Goal: Complete application form: Complete application form

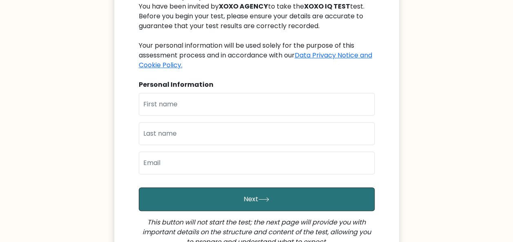
scroll to position [122, 0]
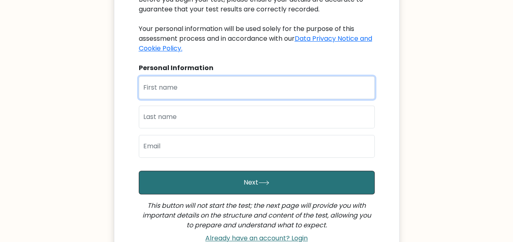
click at [276, 87] on input "text" at bounding box center [257, 87] width 236 height 23
type input "Diorlyn"
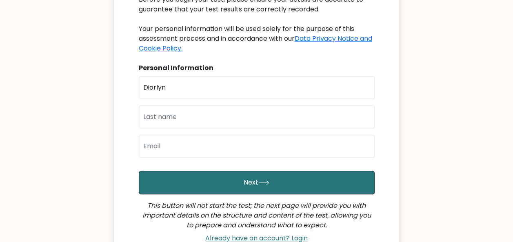
type input "Tarrayo"
type input "[EMAIL_ADDRESS][DOMAIN_NAME]"
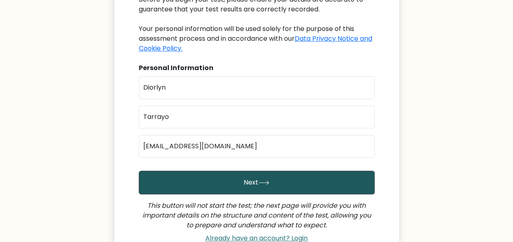
click at [269, 180] on button "Next" at bounding box center [257, 183] width 236 height 24
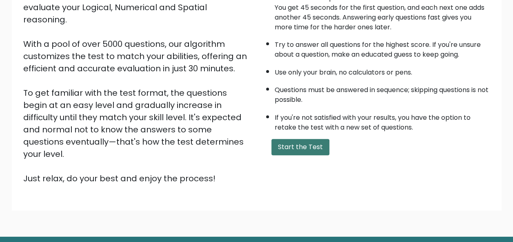
scroll to position [131, 0]
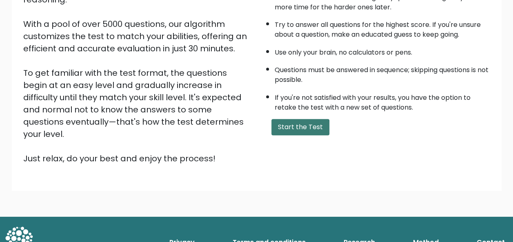
click at [299, 132] on button "Start the Test" at bounding box center [300, 127] width 58 height 16
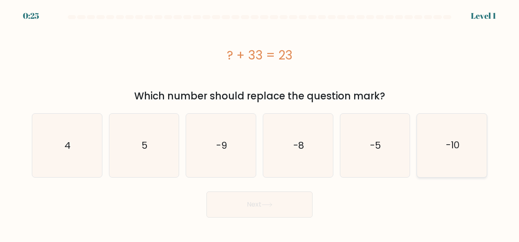
click at [462, 150] on icon "-10" at bounding box center [452, 146] width 64 height 64
click at [260, 123] on input "f. -10" at bounding box center [260, 122] width 0 height 2
radio input "true"
drag, startPoint x: 284, startPoint y: 207, endPoint x: 290, endPoint y: 208, distance: 5.8
click at [284, 208] on button "Next" at bounding box center [259, 205] width 106 height 26
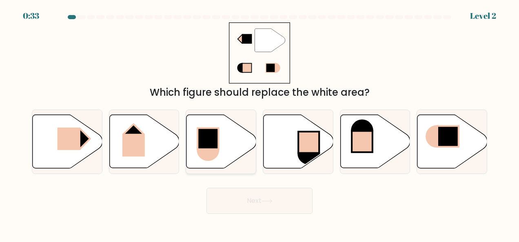
click at [207, 141] on rect at bounding box center [208, 138] width 21 height 21
click at [260, 123] on input "c." at bounding box center [260, 122] width 0 height 2
radio input "true"
click at [279, 131] on icon at bounding box center [299, 141] width 70 height 53
click at [260, 123] on input "d." at bounding box center [260, 122] width 0 height 2
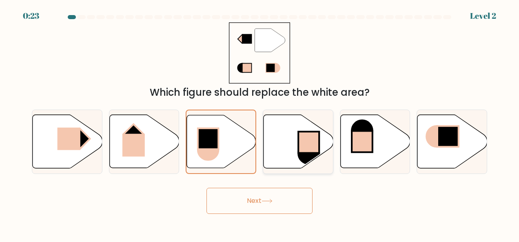
radio input "true"
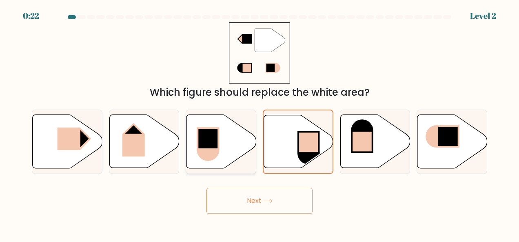
click at [243, 149] on icon at bounding box center [221, 141] width 70 height 53
click at [260, 123] on input "c." at bounding box center [260, 122] width 0 height 2
radio input "true"
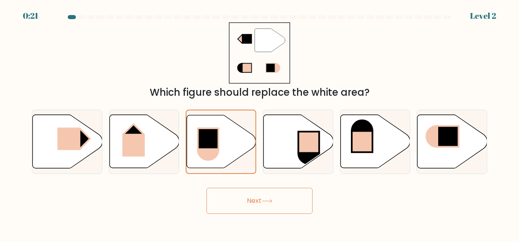
click at [274, 197] on button "Next" at bounding box center [259, 201] width 106 height 26
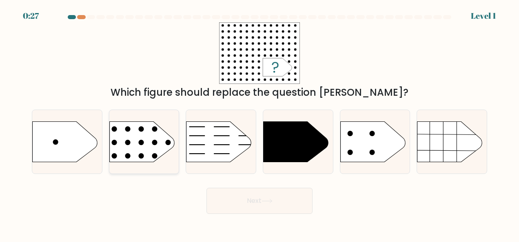
click at [136, 125] on rect at bounding box center [101, 110] width 181 height 138
click at [260, 123] on input "b." at bounding box center [260, 122] width 0 height 2
radio input "true"
click at [281, 200] on button "Next" at bounding box center [259, 201] width 106 height 26
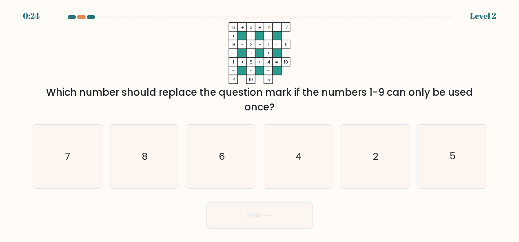
click at [281, 200] on div "Next" at bounding box center [259, 214] width 465 height 30
click at [121, 155] on icon "8" at bounding box center [144, 157] width 64 height 64
click at [260, 123] on input "b. 8" at bounding box center [260, 122] width 0 height 2
radio input "true"
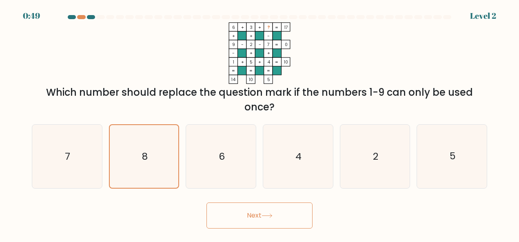
click at [263, 217] on button "Next" at bounding box center [259, 216] width 106 height 26
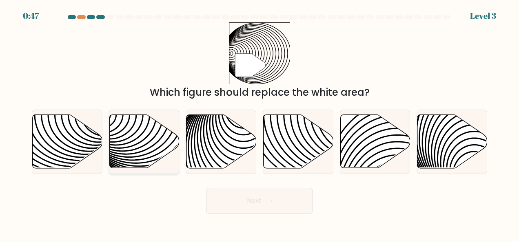
click at [143, 158] on icon at bounding box center [144, 141] width 70 height 53
click at [260, 123] on input "b." at bounding box center [260, 122] width 0 height 2
radio input "true"
click at [285, 197] on button "Next" at bounding box center [259, 201] width 106 height 26
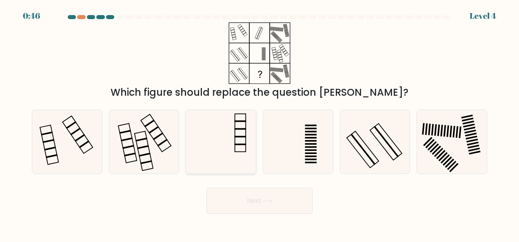
click at [219, 139] on icon at bounding box center [221, 142] width 64 height 64
click at [260, 123] on input "c." at bounding box center [260, 122] width 0 height 2
radio input "true"
click at [285, 202] on button "Next" at bounding box center [259, 201] width 106 height 26
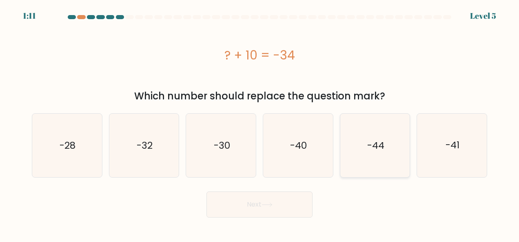
click at [369, 154] on icon "-44" at bounding box center [375, 146] width 64 height 64
click at [260, 123] on input "e. -44" at bounding box center [260, 122] width 0 height 2
radio input "true"
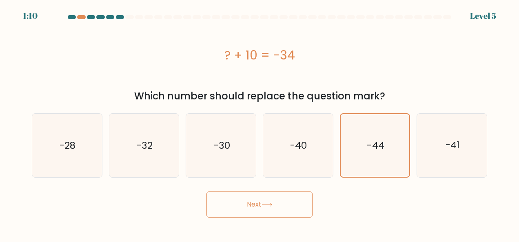
click at [297, 205] on button "Next" at bounding box center [259, 205] width 106 height 26
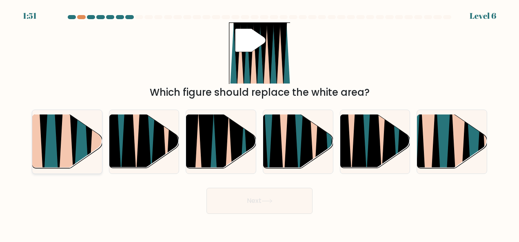
click at [80, 144] on icon at bounding box center [81, 116] width 16 height 140
click at [260, 123] on input "a." at bounding box center [260, 122] width 0 height 2
radio input "true"
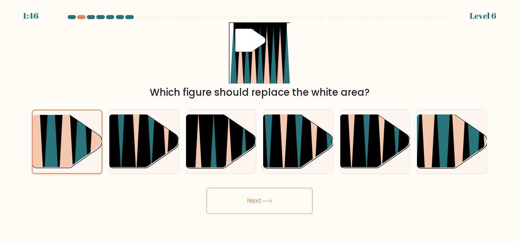
drag, startPoint x: 70, startPoint y: 159, endPoint x: 91, endPoint y: 160, distance: 20.5
click at [71, 159] on icon at bounding box center [66, 116] width 16 height 138
click at [260, 123] on input "a." at bounding box center [260, 122] width 0 height 2
click at [153, 196] on div "Next" at bounding box center [259, 199] width 465 height 30
click at [180, 197] on div "Next" at bounding box center [259, 199] width 465 height 30
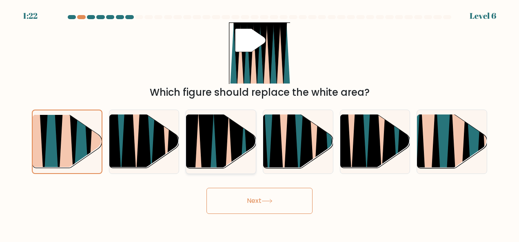
click at [222, 145] on icon at bounding box center [221, 172] width 16 height 140
click at [260, 123] on input "c." at bounding box center [260, 122] width 0 height 2
radio input "true"
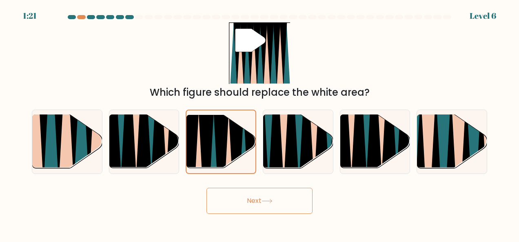
click at [288, 206] on button "Next" at bounding box center [259, 201] width 106 height 26
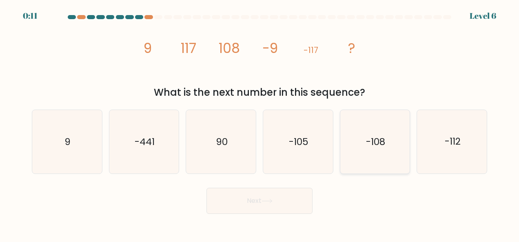
click at [365, 149] on icon "-108" at bounding box center [375, 142] width 64 height 64
click at [260, 123] on input "e. -108" at bounding box center [260, 122] width 0 height 2
radio input "true"
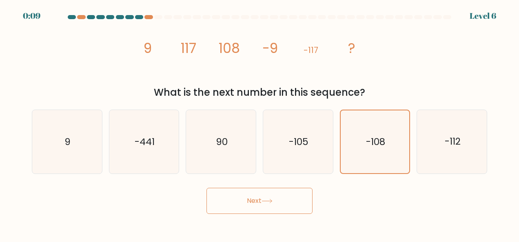
click at [291, 206] on button "Next" at bounding box center [259, 201] width 106 height 26
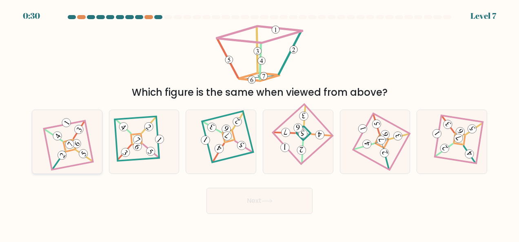
click at [89, 137] on div at bounding box center [67, 142] width 71 height 64
click at [260, 123] on input "a." at bounding box center [260, 122] width 0 height 2
radio input "true"
click at [303, 128] on icon at bounding box center [298, 142] width 44 height 51
click at [260, 123] on input "d." at bounding box center [260, 122] width 0 height 2
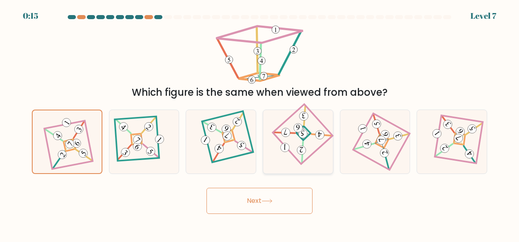
radio input "true"
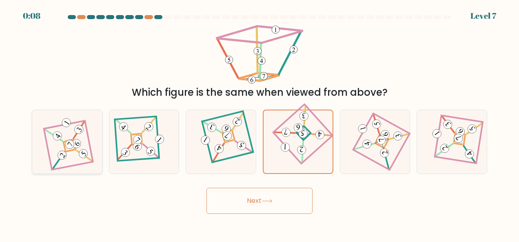
click at [67, 129] on icon at bounding box center [67, 142] width 44 height 51
click at [260, 123] on input "a." at bounding box center [260, 122] width 0 height 2
radio input "true"
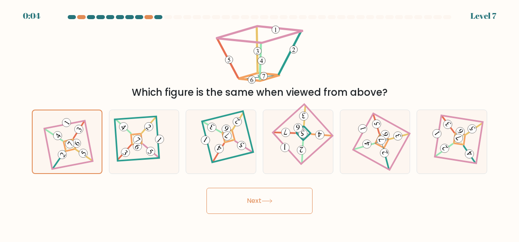
click at [259, 202] on button "Next" at bounding box center [259, 201] width 106 height 26
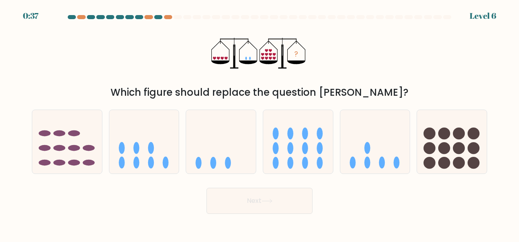
click at [160, 17] on div at bounding box center [158, 17] width 8 height 4
click at [166, 18] on div at bounding box center [168, 17] width 8 height 4
click at [444, 144] on circle at bounding box center [444, 148] width 12 height 12
click at [260, 123] on input "f." at bounding box center [260, 122] width 0 height 2
radio input "true"
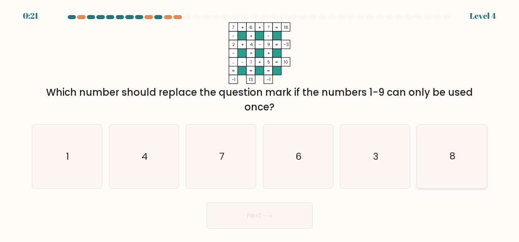
click at [459, 168] on icon "8" at bounding box center [452, 157] width 64 height 64
click at [260, 123] on input "f. 8" at bounding box center [260, 122] width 0 height 2
radio input "true"
click at [287, 216] on button "Next" at bounding box center [259, 216] width 106 height 26
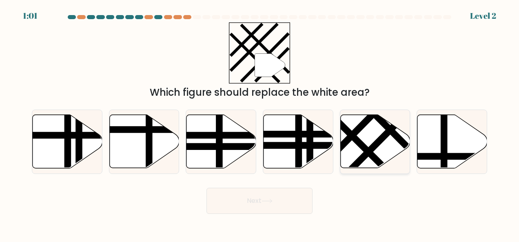
click at [390, 141] on icon at bounding box center [375, 141] width 70 height 53
click at [260, 123] on input "e." at bounding box center [260, 122] width 0 height 2
radio input "true"
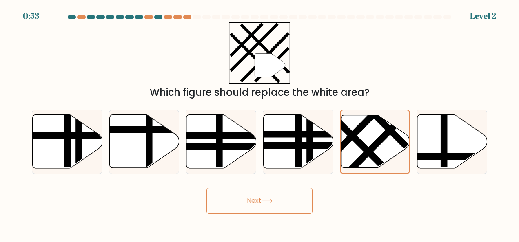
click at [262, 200] on button "Next" at bounding box center [259, 201] width 106 height 26
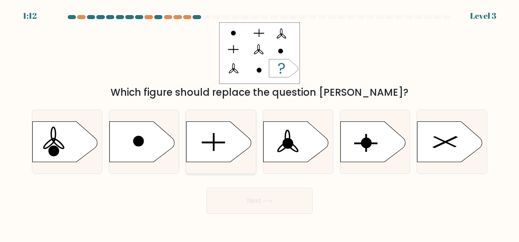
click at [234, 142] on icon at bounding box center [218, 142] width 65 height 41
click at [260, 123] on input "c." at bounding box center [260, 122] width 0 height 2
radio input "true"
click at [293, 195] on button "Next" at bounding box center [259, 201] width 106 height 26
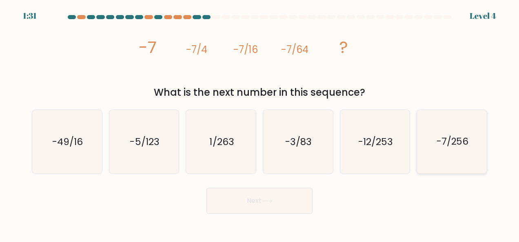
click at [475, 157] on icon "-7/256" at bounding box center [452, 142] width 64 height 64
click at [260, 123] on input "f. -7/256" at bounding box center [260, 122] width 0 height 2
radio input "true"
click at [290, 205] on button "Next" at bounding box center [259, 201] width 106 height 26
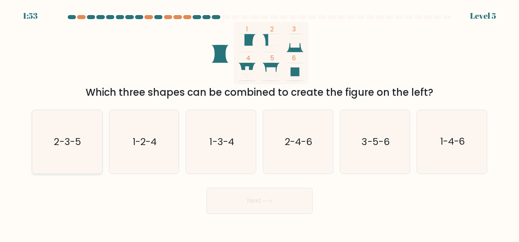
click at [67, 153] on icon "2-3-5" at bounding box center [67, 142] width 64 height 64
click at [260, 123] on input "a. 2-3-5" at bounding box center [260, 122] width 0 height 2
radio input "true"
click at [270, 209] on button "Next" at bounding box center [259, 201] width 106 height 26
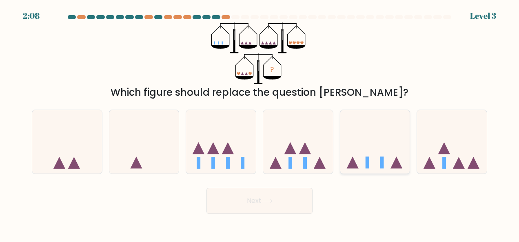
click at [370, 143] on icon at bounding box center [375, 142] width 70 height 58
click at [260, 123] on input "e." at bounding box center [260, 122] width 0 height 2
radio input "true"
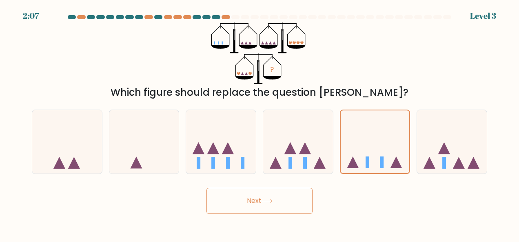
click at [288, 204] on button "Next" at bounding box center [259, 201] width 106 height 26
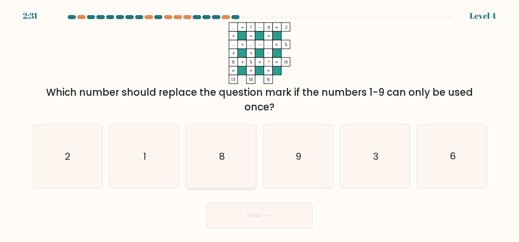
click at [232, 174] on icon "8" at bounding box center [221, 157] width 64 height 64
click at [260, 123] on input "c. 8" at bounding box center [260, 122] width 0 height 2
radio input "true"
click at [271, 220] on button "Next" at bounding box center [259, 216] width 106 height 26
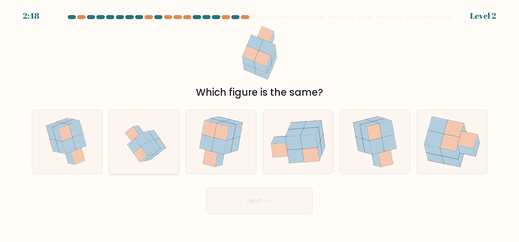
click at [175, 163] on div at bounding box center [144, 142] width 71 height 64
click at [260, 123] on input "b." at bounding box center [260, 122] width 0 height 2
radio input "true"
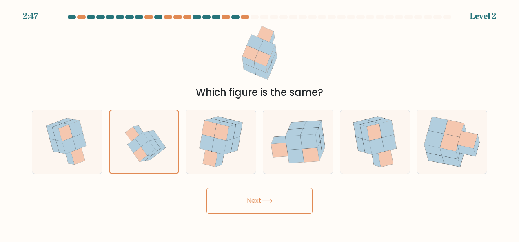
click at [301, 204] on button "Next" at bounding box center [259, 201] width 106 height 26
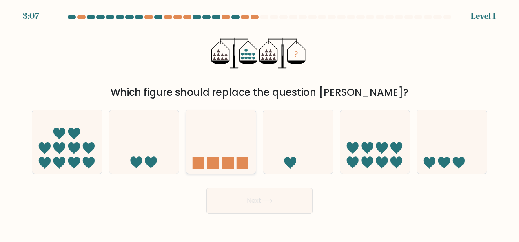
click at [200, 143] on icon at bounding box center [221, 142] width 70 height 58
click at [260, 123] on input "c." at bounding box center [260, 122] width 0 height 2
radio input "true"
click at [291, 205] on button "Next" at bounding box center [259, 201] width 106 height 26
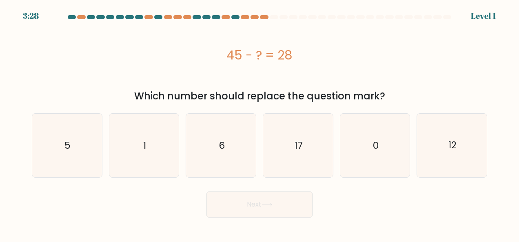
click at [423, 212] on div "Next" at bounding box center [259, 203] width 465 height 30
click at [303, 154] on icon "17" at bounding box center [298, 146] width 64 height 64
click at [260, 123] on input "d. 17" at bounding box center [260, 122] width 0 height 2
radio input "true"
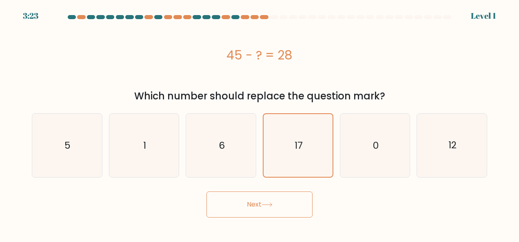
click at [286, 205] on button "Next" at bounding box center [259, 205] width 106 height 26
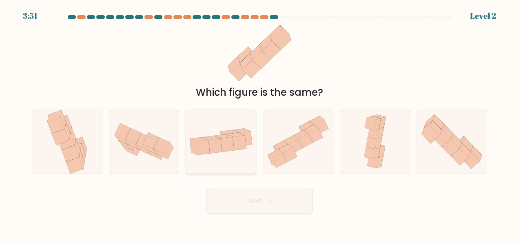
click at [244, 148] on icon at bounding box center [239, 143] width 13 height 15
click at [260, 123] on input "c." at bounding box center [260, 122] width 0 height 2
radio input "true"
click at [277, 197] on button "Next" at bounding box center [259, 201] width 106 height 26
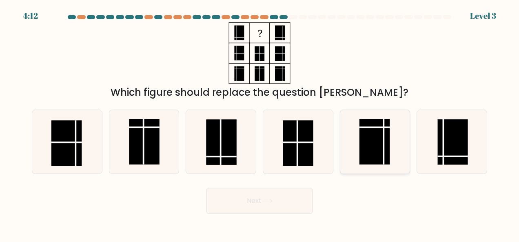
click at [391, 153] on icon at bounding box center [375, 142] width 64 height 64
click at [260, 123] on input "e." at bounding box center [260, 122] width 0 height 2
radio input "true"
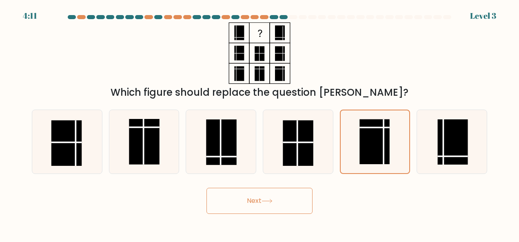
click at [252, 202] on button "Next" at bounding box center [259, 201] width 106 height 26
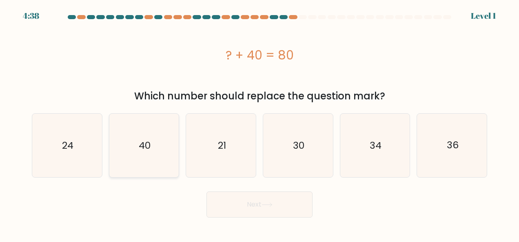
click at [172, 158] on icon "40" at bounding box center [144, 146] width 64 height 64
click at [260, 123] on input "b. 40" at bounding box center [260, 122] width 0 height 2
radio input "true"
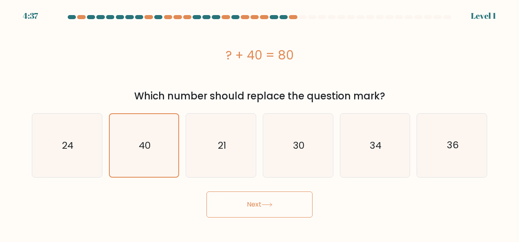
click at [305, 208] on button "Next" at bounding box center [259, 205] width 106 height 26
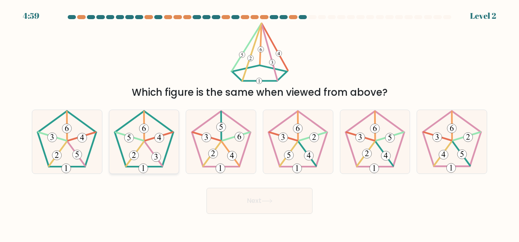
click at [166, 144] on icon at bounding box center [144, 142] width 64 height 64
click at [260, 123] on input "b." at bounding box center [260, 122] width 0 height 2
radio input "true"
click at [265, 207] on button "Next" at bounding box center [259, 201] width 106 height 26
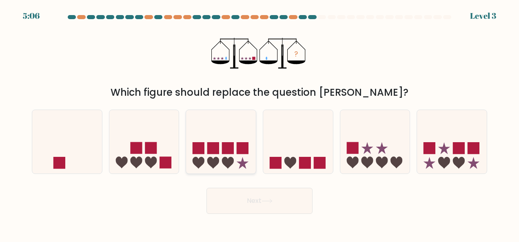
click at [223, 144] on rect at bounding box center [228, 148] width 12 height 12
click at [260, 123] on input "c." at bounding box center [260, 122] width 0 height 2
radio input "true"
click at [257, 193] on button "Next" at bounding box center [259, 201] width 106 height 26
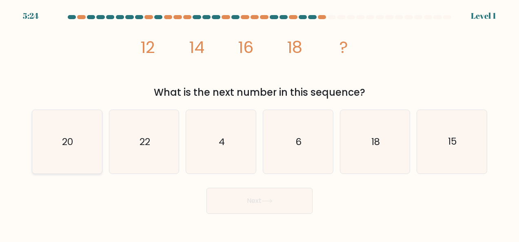
click at [79, 162] on icon "20" at bounding box center [67, 142] width 64 height 64
click at [260, 123] on input "a. 20" at bounding box center [260, 122] width 0 height 2
radio input "true"
click at [256, 215] on body "5:23 Level 1" at bounding box center [259, 121] width 519 height 242
click at [264, 204] on button "Next" at bounding box center [259, 201] width 106 height 26
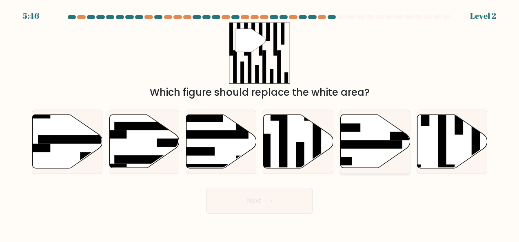
click at [364, 157] on icon at bounding box center [375, 141] width 70 height 53
click at [260, 123] on input "e." at bounding box center [260, 122] width 0 height 2
radio input "true"
click at [300, 195] on button "Next" at bounding box center [259, 201] width 106 height 26
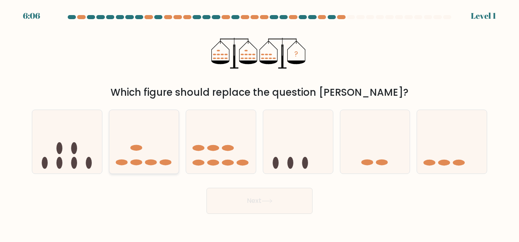
click at [144, 137] on icon at bounding box center [144, 142] width 70 height 58
click at [260, 123] on input "b." at bounding box center [260, 122] width 0 height 2
radio input "true"
click at [281, 194] on button "Next" at bounding box center [259, 201] width 106 height 26
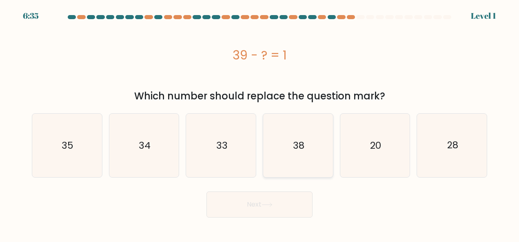
click at [296, 139] on icon "38" at bounding box center [298, 146] width 64 height 64
click at [260, 123] on input "d. 38" at bounding box center [260, 122] width 0 height 2
radio input "true"
click at [289, 197] on button "Next" at bounding box center [259, 205] width 106 height 26
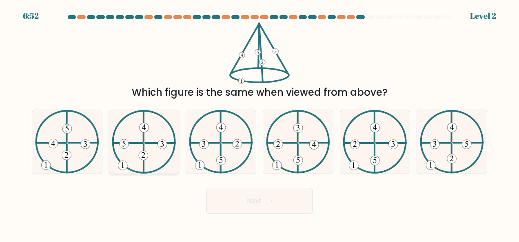
click at [137, 144] on icon at bounding box center [144, 142] width 64 height 64
click at [260, 123] on input "b." at bounding box center [260, 122] width 0 height 2
radio input "true"
click at [275, 211] on button "Next" at bounding box center [259, 201] width 106 height 26
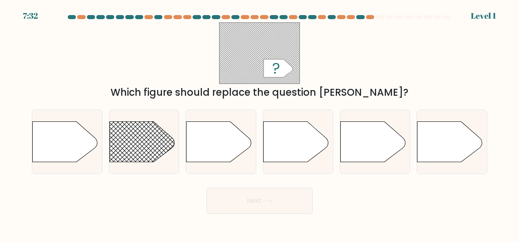
click at [360, 201] on div "Next" at bounding box center [259, 199] width 465 height 30
click at [122, 147] on rect at bounding box center [99, 108] width 181 height 138
click at [260, 123] on input "b." at bounding box center [260, 122] width 0 height 2
radio input "true"
click at [251, 196] on button "Next" at bounding box center [259, 201] width 106 height 26
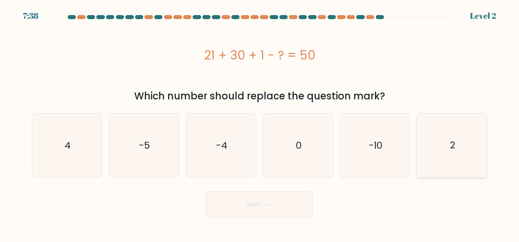
click at [431, 131] on icon "2" at bounding box center [452, 146] width 64 height 64
click at [260, 123] on input "f. 2" at bounding box center [260, 122] width 0 height 2
radio input "true"
click at [267, 209] on button "Next" at bounding box center [259, 205] width 106 height 26
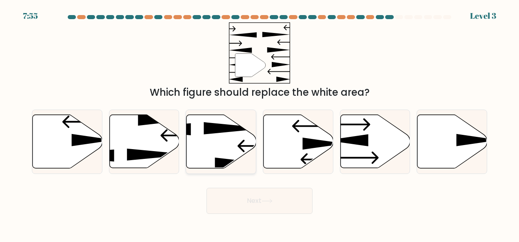
click at [244, 153] on icon at bounding box center [221, 141] width 70 height 53
click at [260, 123] on input "c." at bounding box center [260, 122] width 0 height 2
radio input "true"
click at [304, 160] on icon at bounding box center [321, 159] width 43 height 12
click at [260, 123] on input "d." at bounding box center [260, 122] width 0 height 2
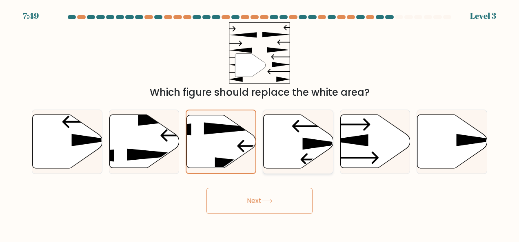
radio input "true"
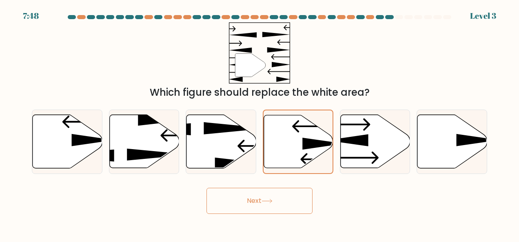
click at [293, 195] on button "Next" at bounding box center [259, 201] width 106 height 26
click at [294, 199] on button "Next" at bounding box center [259, 201] width 106 height 26
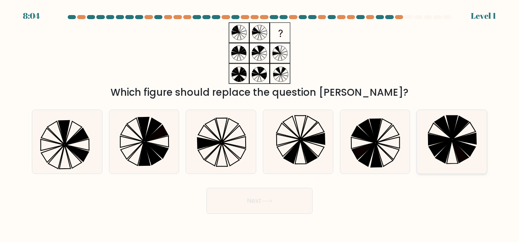
drag, startPoint x: 473, startPoint y: 157, endPoint x: 460, endPoint y: 159, distance: 12.5
click at [473, 156] on icon at bounding box center [452, 142] width 64 height 64
click at [260, 123] on input "f." at bounding box center [260, 122] width 0 height 2
radio input "true"
click at [267, 203] on icon at bounding box center [267, 201] width 11 height 4
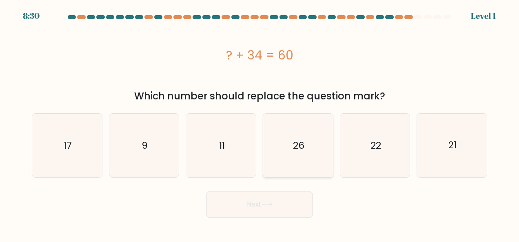
click at [332, 129] on div "26" at bounding box center [298, 145] width 71 height 64
click at [260, 123] on input "d. 26" at bounding box center [260, 122] width 0 height 2
radio input "true"
click at [286, 200] on button "Next" at bounding box center [259, 205] width 106 height 26
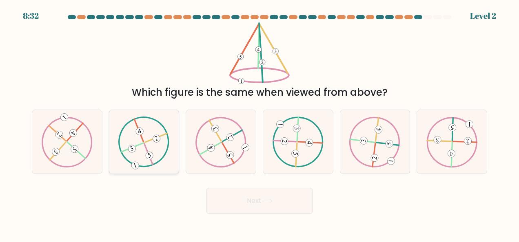
click at [161, 153] on icon at bounding box center [143, 142] width 51 height 51
click at [260, 123] on input "b." at bounding box center [260, 122] width 0 height 2
radio input "true"
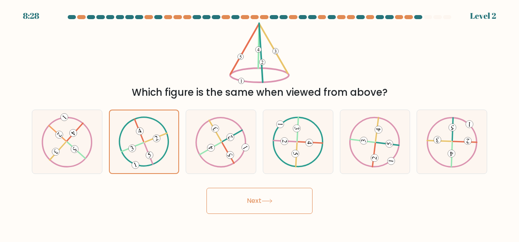
click at [260, 202] on button "Next" at bounding box center [259, 201] width 106 height 26
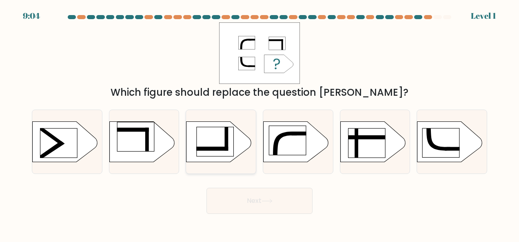
click at [225, 144] on rect at bounding box center [215, 141] width 37 height 29
click at [260, 123] on input "c." at bounding box center [260, 122] width 0 height 2
radio input "true"
click at [281, 202] on button "Next" at bounding box center [259, 201] width 106 height 26
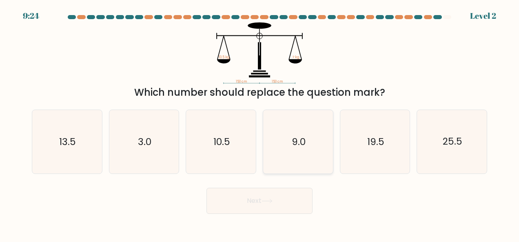
click at [302, 149] on icon "9.0" at bounding box center [298, 142] width 64 height 64
click at [260, 123] on input "d. 9.0" at bounding box center [260, 122] width 0 height 2
radio input "true"
click at [300, 191] on button "Next" at bounding box center [259, 201] width 106 height 26
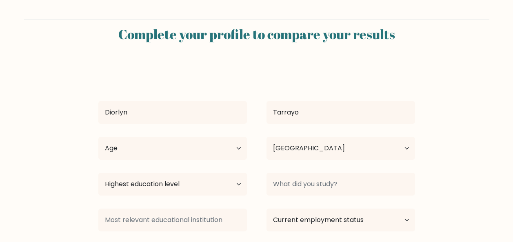
select select "PH"
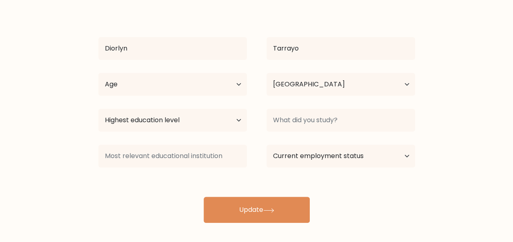
scroll to position [67, 0]
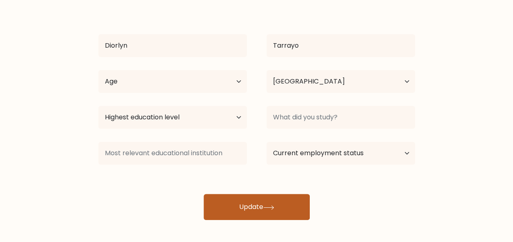
click at [263, 199] on button "Update" at bounding box center [257, 207] width 106 height 26
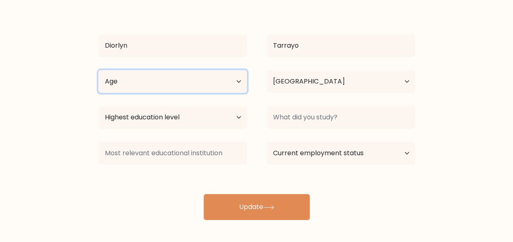
click at [189, 84] on select "Age Under [DEMOGRAPHIC_DATA] [DEMOGRAPHIC_DATA] [DEMOGRAPHIC_DATA] [DEMOGRAPHIC…" at bounding box center [172, 81] width 149 height 23
select select "18_24"
click at [98, 70] on select "Age Under [DEMOGRAPHIC_DATA] [DEMOGRAPHIC_DATA] [DEMOGRAPHIC_DATA] [DEMOGRAPHIC…" at bounding box center [172, 81] width 149 height 23
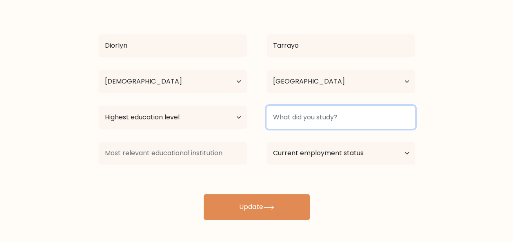
click at [297, 120] on input at bounding box center [340, 117] width 149 height 23
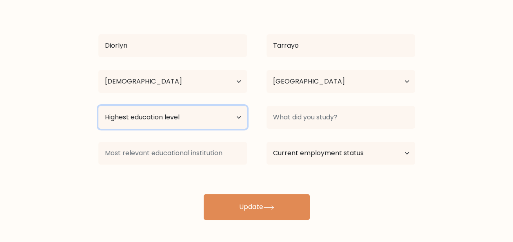
click at [213, 114] on select "Highest education level No schooling Primary Lower Secondary Upper Secondary Oc…" at bounding box center [172, 117] width 149 height 23
select select "upper_secondary"
click at [98, 106] on select "Highest education level No schooling Primary Lower Secondary Upper Secondary Oc…" at bounding box center [172, 117] width 149 height 23
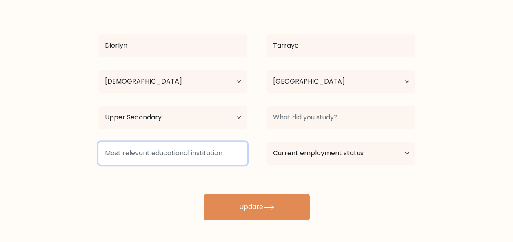
click at [213, 159] on input at bounding box center [172, 153] width 149 height 23
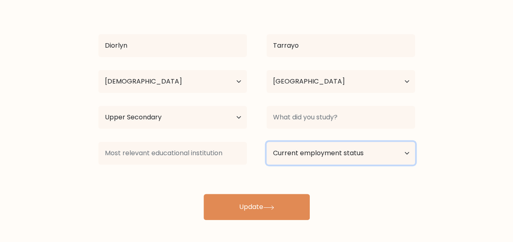
click at [334, 156] on select "Current employment status Employed Student Retired Other / prefer not to answer" at bounding box center [340, 153] width 149 height 23
select select "other"
click at [266, 142] on select "Current employment status Employed Student Retired Other / prefer not to answer" at bounding box center [340, 153] width 149 height 23
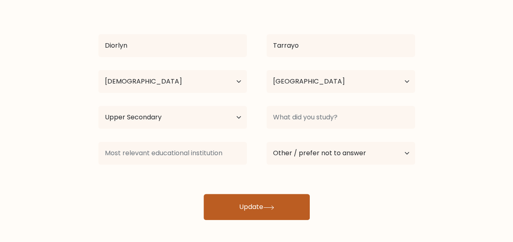
click at [272, 204] on button "Update" at bounding box center [257, 207] width 106 height 26
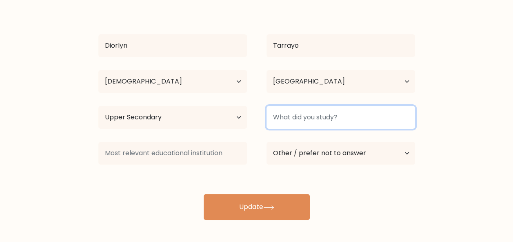
click at [344, 120] on input at bounding box center [340, 117] width 149 height 23
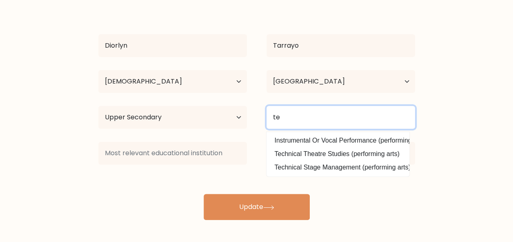
type input "t"
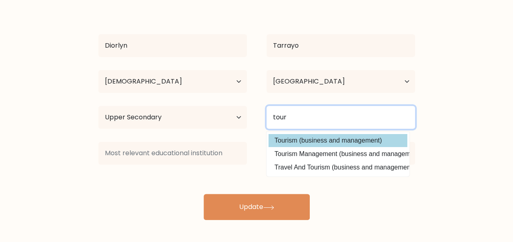
type input "tour"
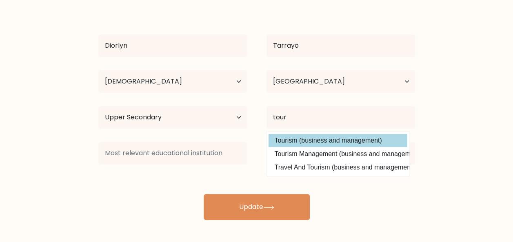
click at [350, 138] on div "Diorlyn Tarrayo Age Under 18 years old 18-24 years old 25-34 years old 35-44 ye…" at bounding box center [256, 112] width 326 height 215
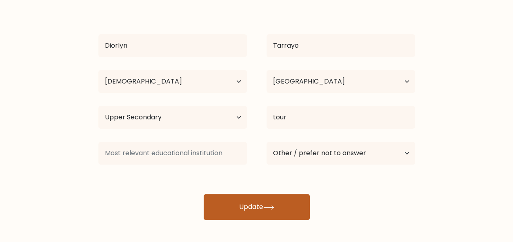
click at [276, 203] on button "Update" at bounding box center [257, 207] width 106 height 26
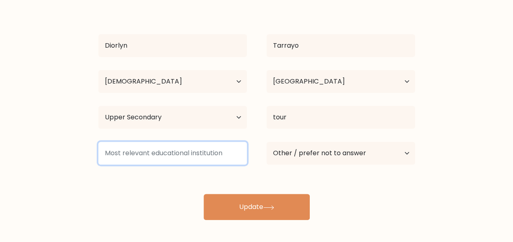
click at [200, 158] on input at bounding box center [172, 153] width 149 height 23
click at [223, 157] on input at bounding box center [172, 153] width 149 height 23
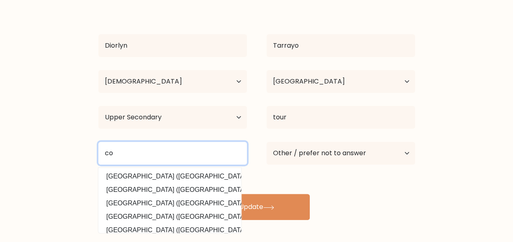
type input "c"
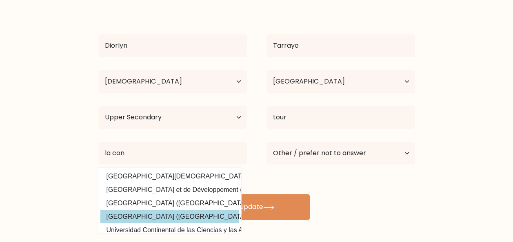
click at [204, 220] on option "La Consolacion College (Philippines)" at bounding box center [169, 217] width 139 height 13
type input "La Consolacion College"
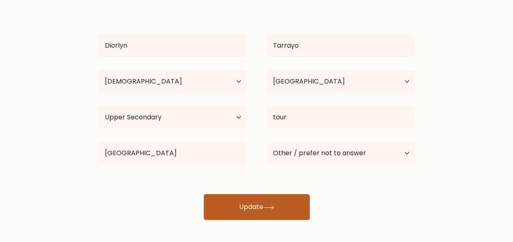
click at [246, 213] on button "Update" at bounding box center [257, 207] width 106 height 26
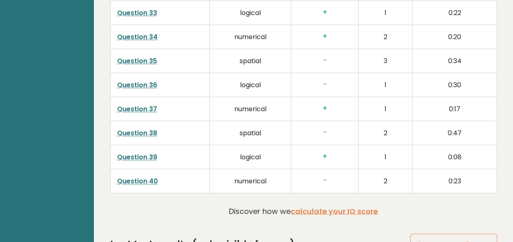
scroll to position [2140, 0]
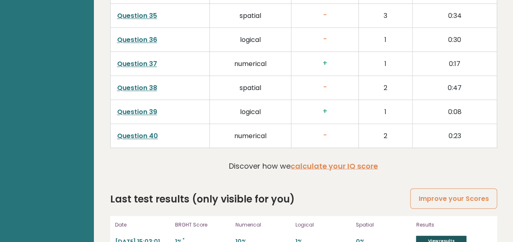
click at [425, 236] on link "View results" at bounding box center [441, 241] width 51 height 11
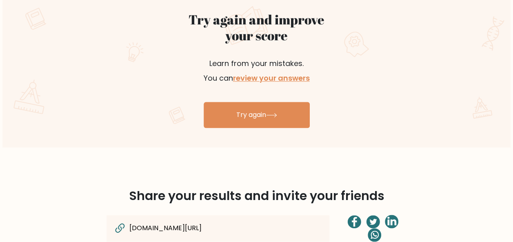
scroll to position [490, 0]
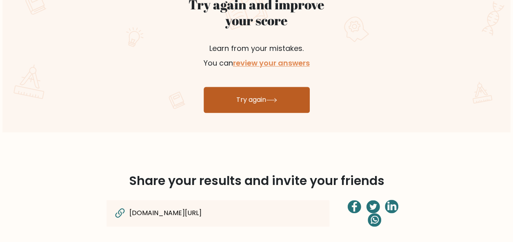
click at [284, 104] on link "Try again" at bounding box center [257, 100] width 106 height 26
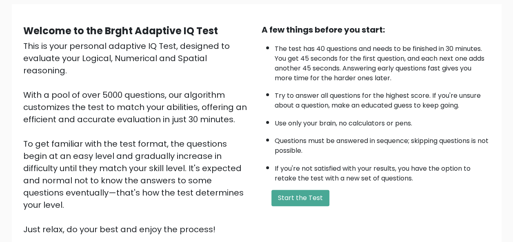
scroll to position [131, 0]
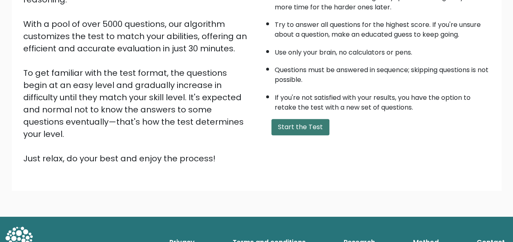
click at [310, 127] on button "Start the Test" at bounding box center [300, 127] width 58 height 16
click at [315, 126] on button "Start the Test" at bounding box center [300, 127] width 58 height 16
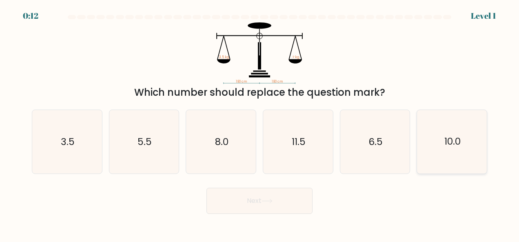
click at [440, 144] on icon "10.0" at bounding box center [452, 142] width 64 height 64
click at [260, 123] on input "f. 10.0" at bounding box center [260, 122] width 0 height 2
radio input "true"
click at [281, 194] on button "Next" at bounding box center [259, 201] width 106 height 26
click at [283, 205] on button "Next" at bounding box center [259, 201] width 106 height 26
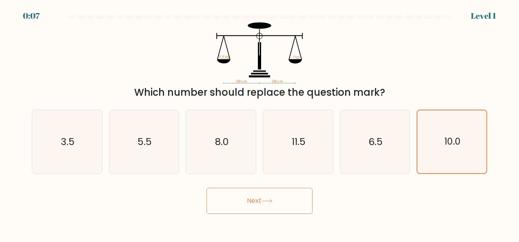
click at [283, 209] on button "Next" at bounding box center [259, 201] width 106 height 26
click at [285, 211] on button "Next" at bounding box center [259, 201] width 106 height 26
click at [206, 188] on button "Next" at bounding box center [259, 201] width 106 height 26
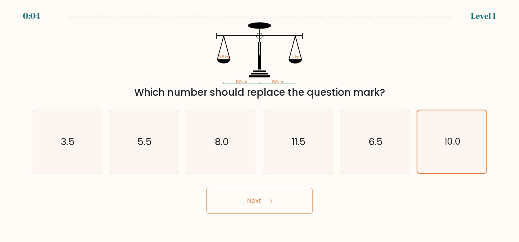
click at [285, 217] on body "0:04 Level 1" at bounding box center [259, 121] width 519 height 242
click at [286, 198] on button "Next" at bounding box center [259, 201] width 106 height 26
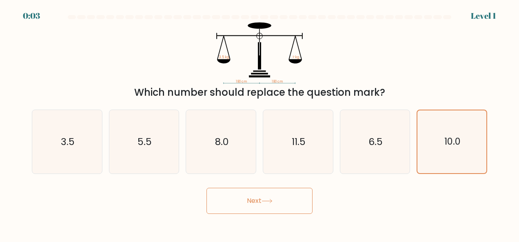
click at [286, 198] on button "Next" at bounding box center [259, 201] width 106 height 26
